Goal: Task Accomplishment & Management: Use online tool/utility

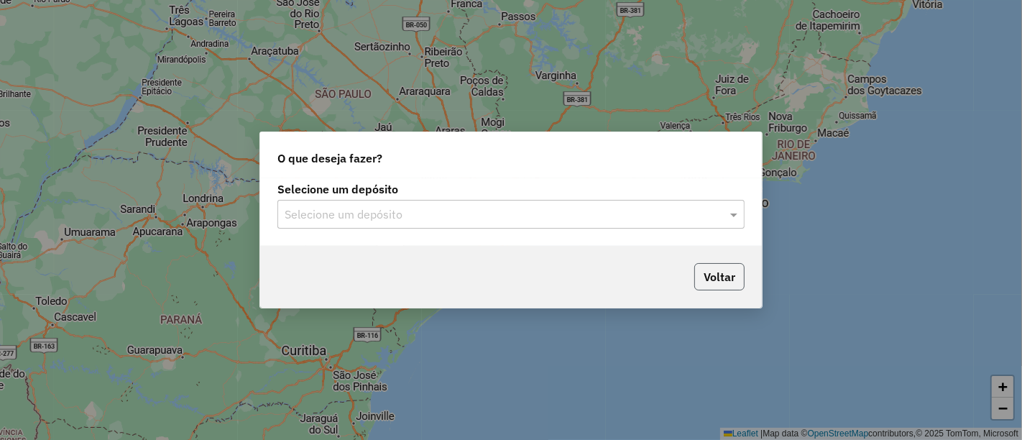
click at [736, 272] on button "Voltar" at bounding box center [719, 276] width 50 height 27
